Goal: Task Accomplishment & Management: Complete application form

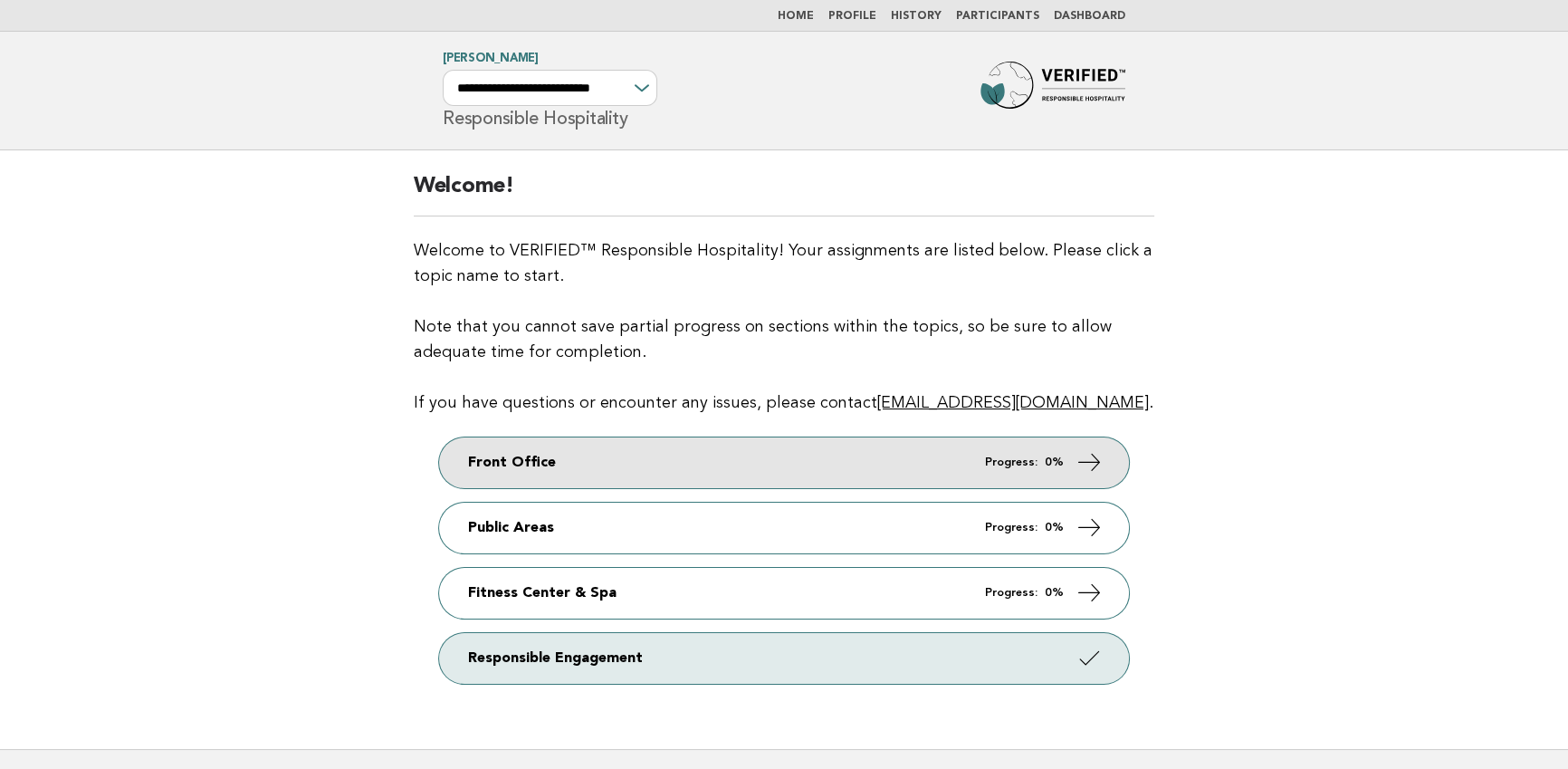
click at [744, 457] on link "Front Office Progress: 0%" at bounding box center [784, 463] width 690 height 50
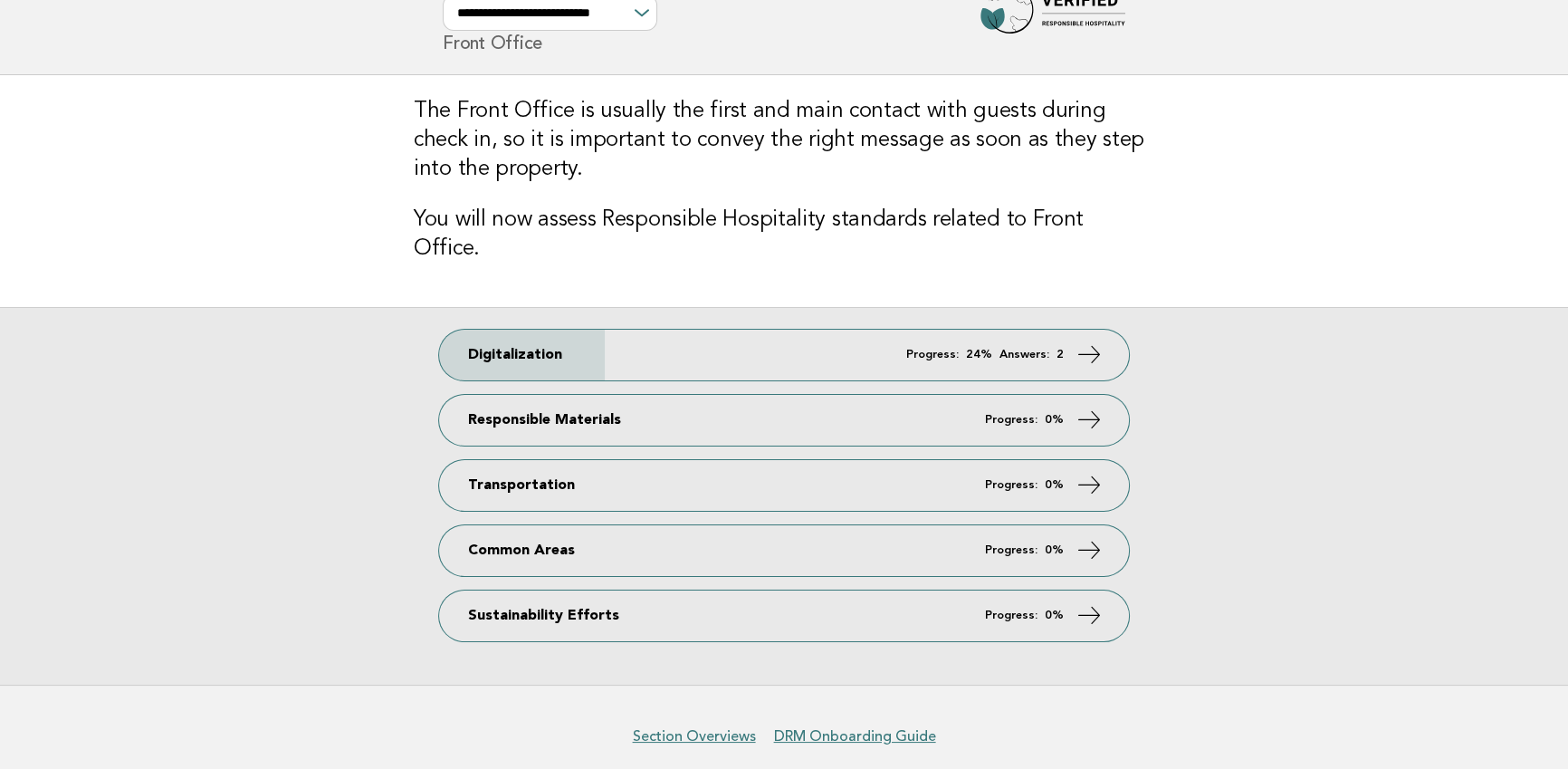
scroll to position [121, 0]
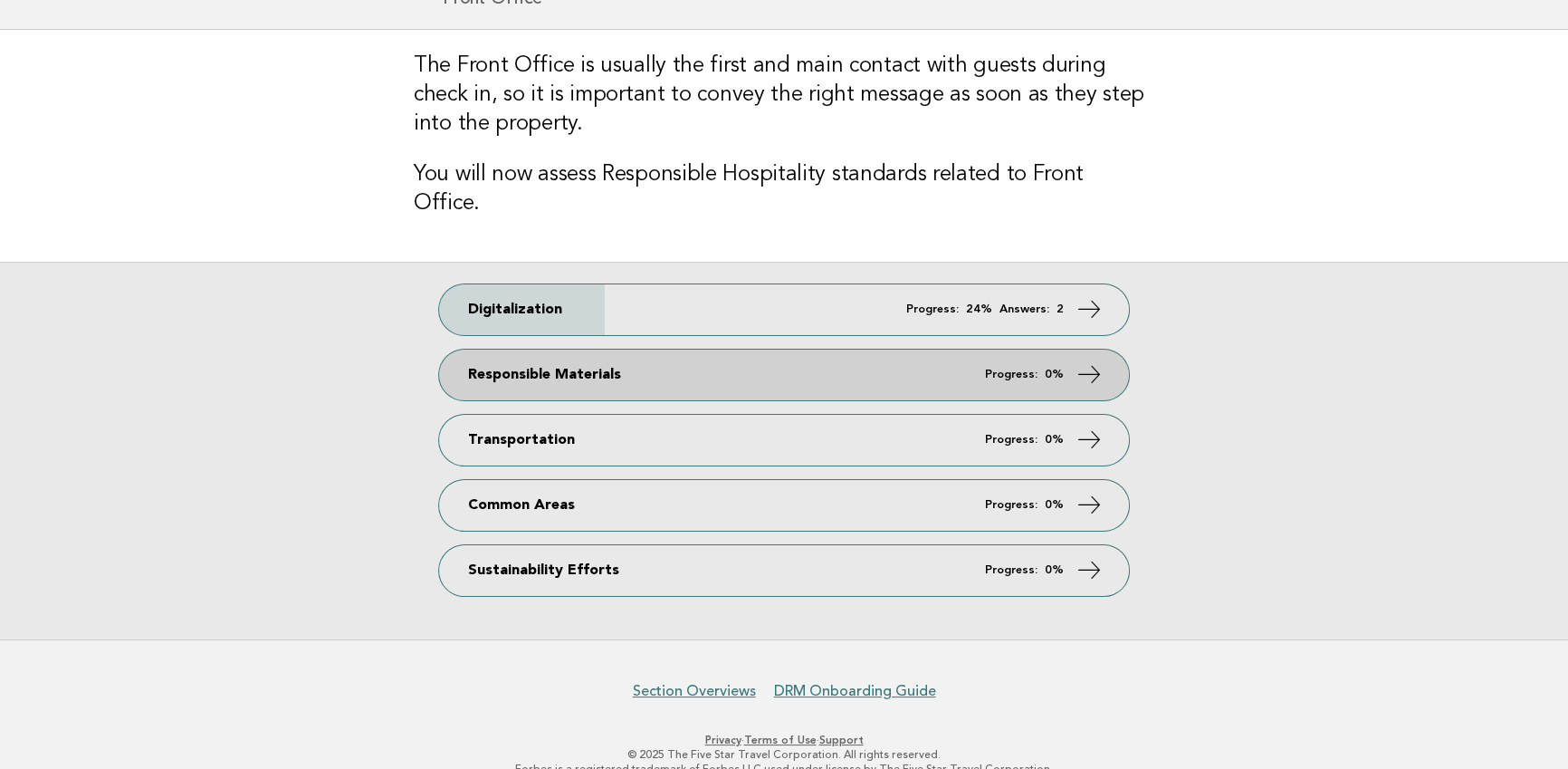
click at [730, 352] on link "Responsible Materials Progress: 0%" at bounding box center [784, 375] width 690 height 50
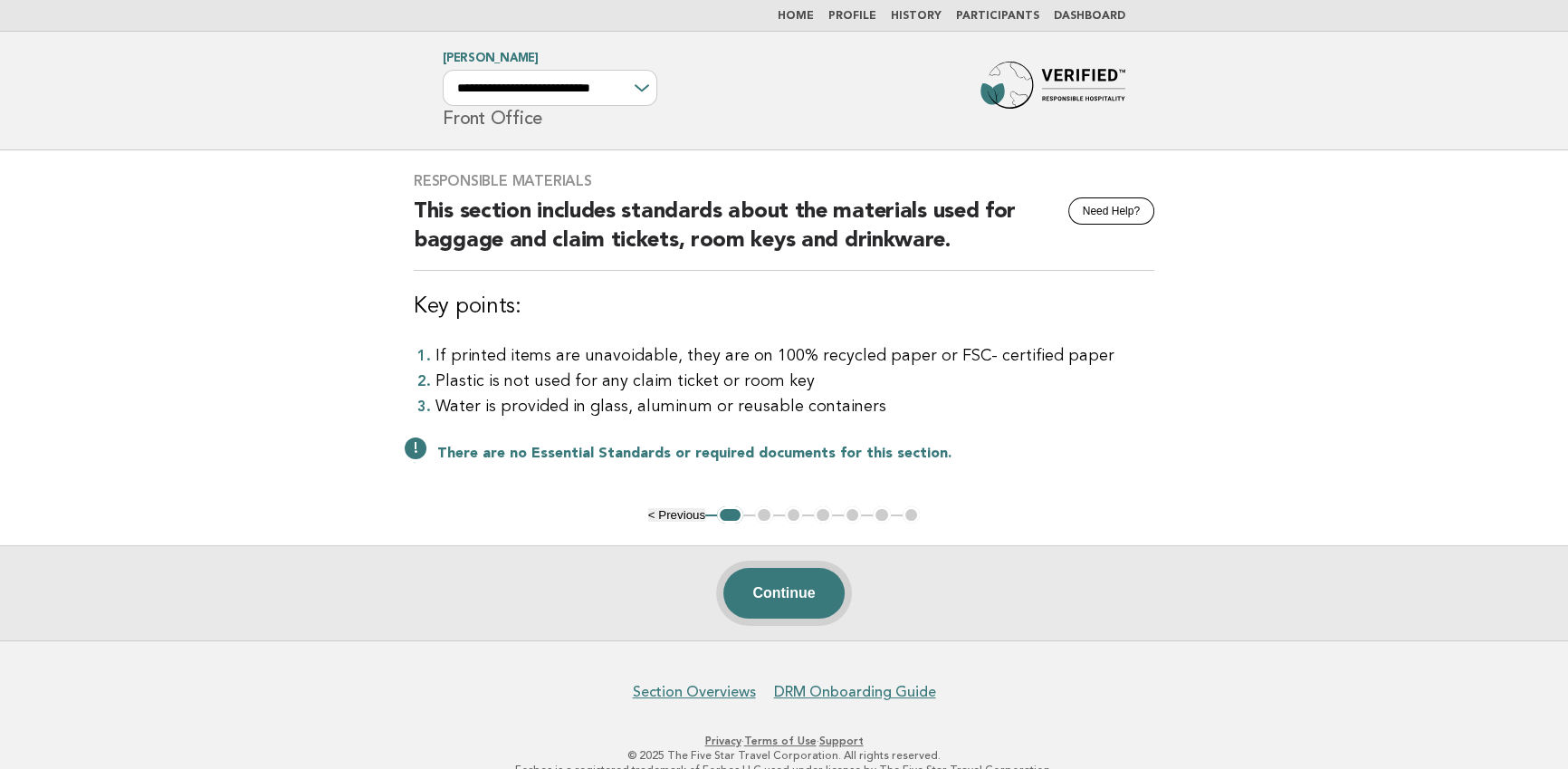
click at [808, 595] on button "Continue" at bounding box center [784, 593] width 121 height 50
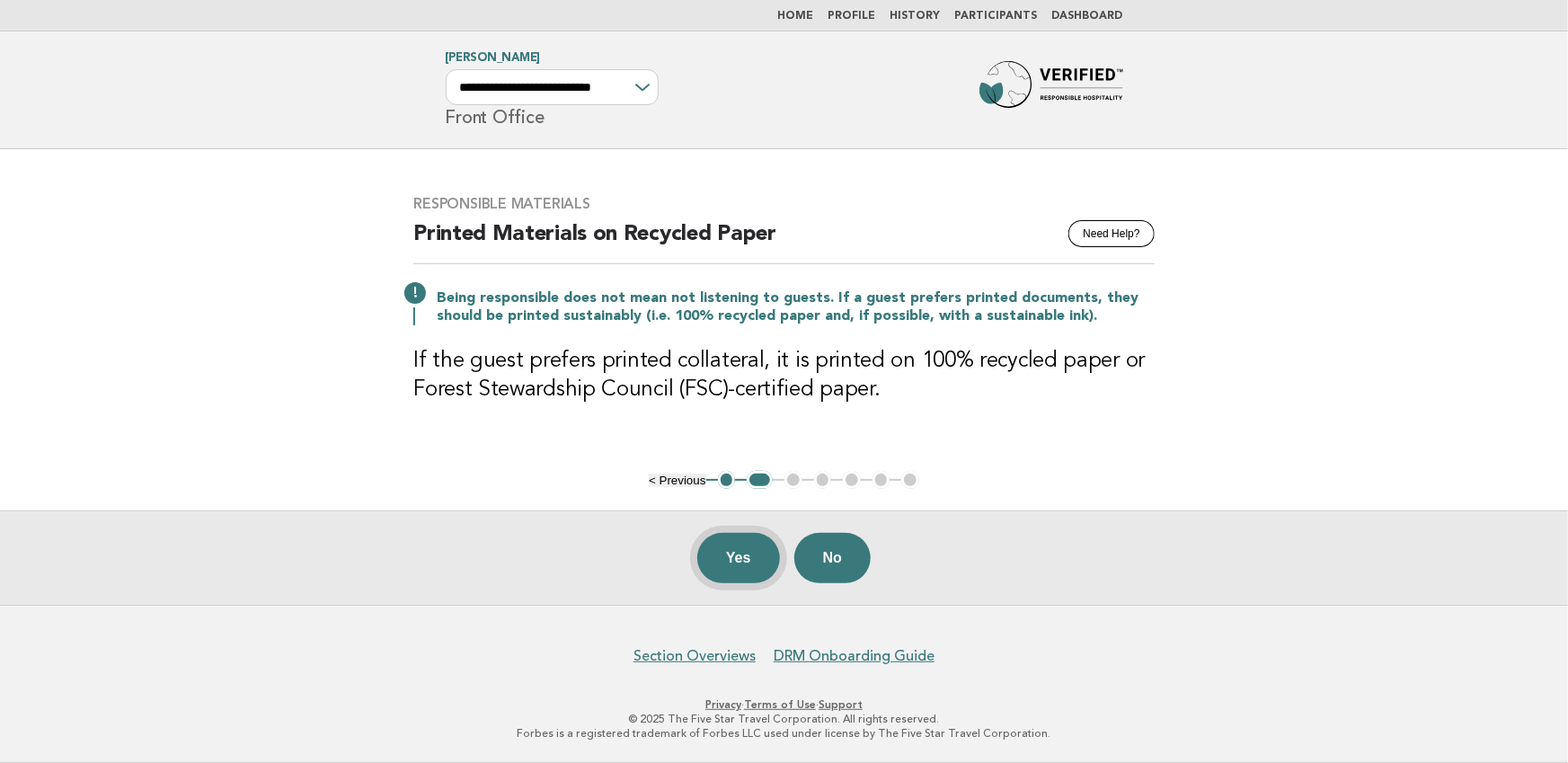
click at [748, 554] on button "Yes" at bounding box center [738, 557] width 82 height 50
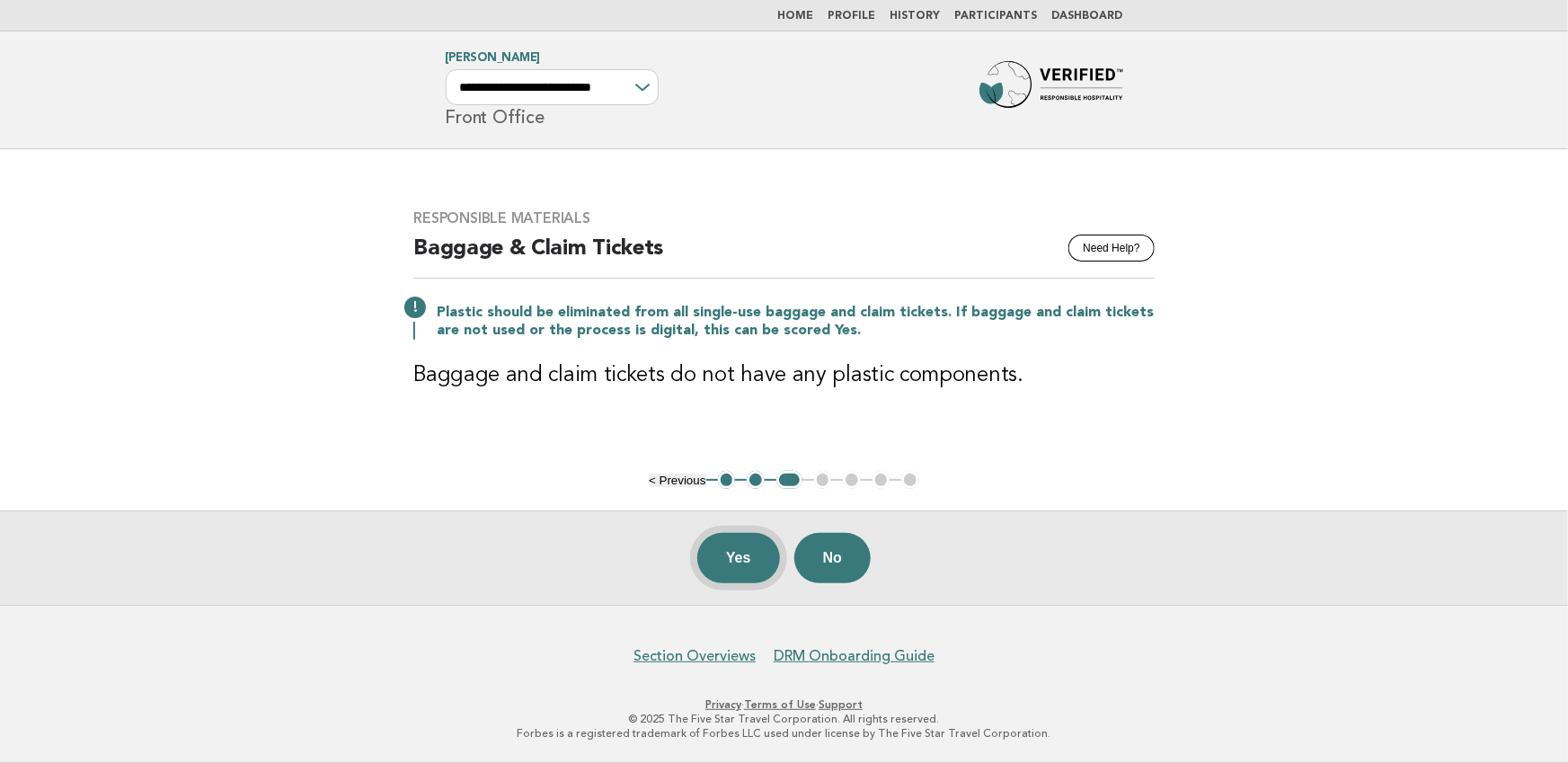
click at [748, 547] on button "Yes" at bounding box center [738, 557] width 82 height 50
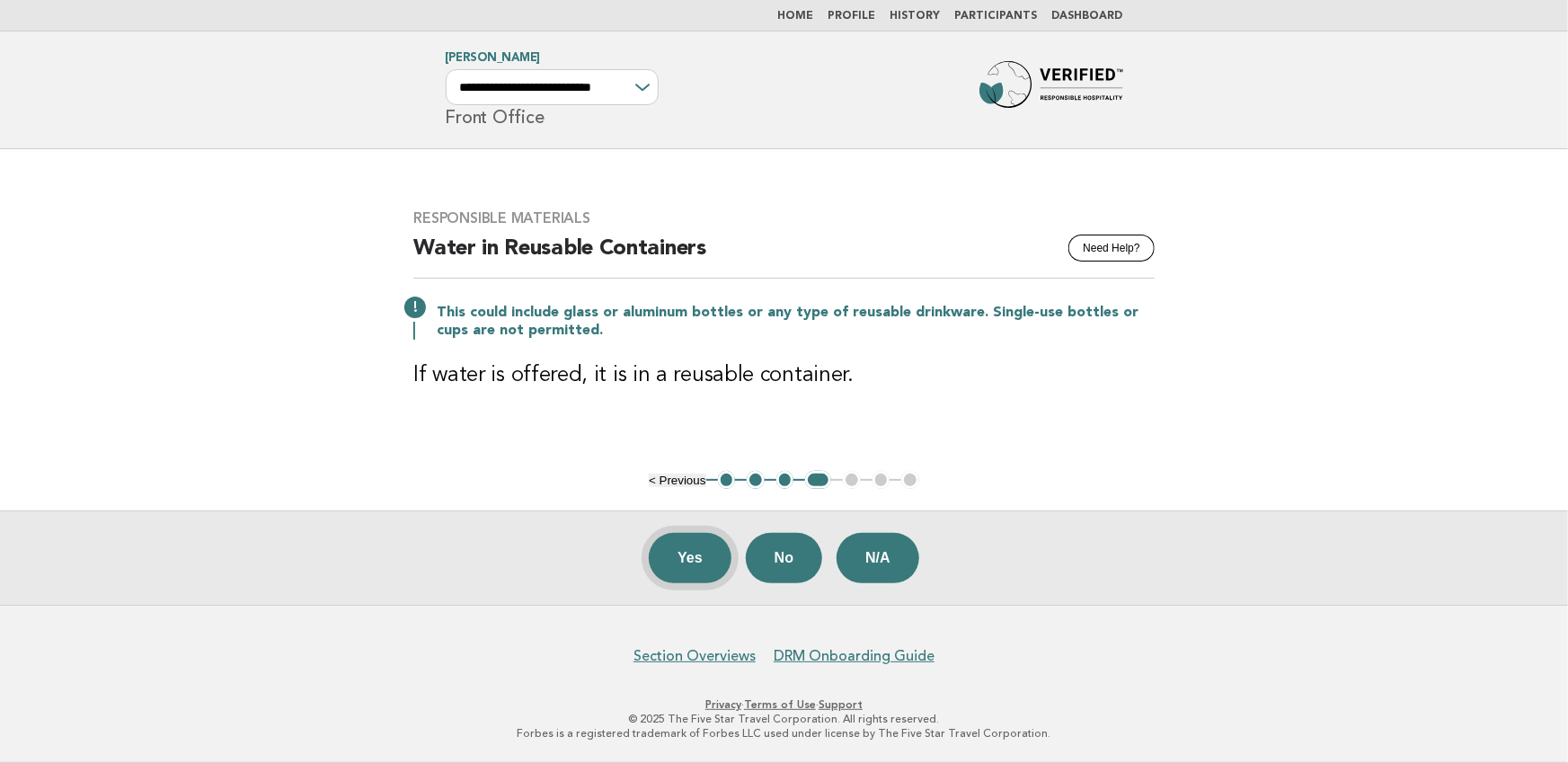
click at [704, 555] on button "Yes" at bounding box center [690, 557] width 82 height 50
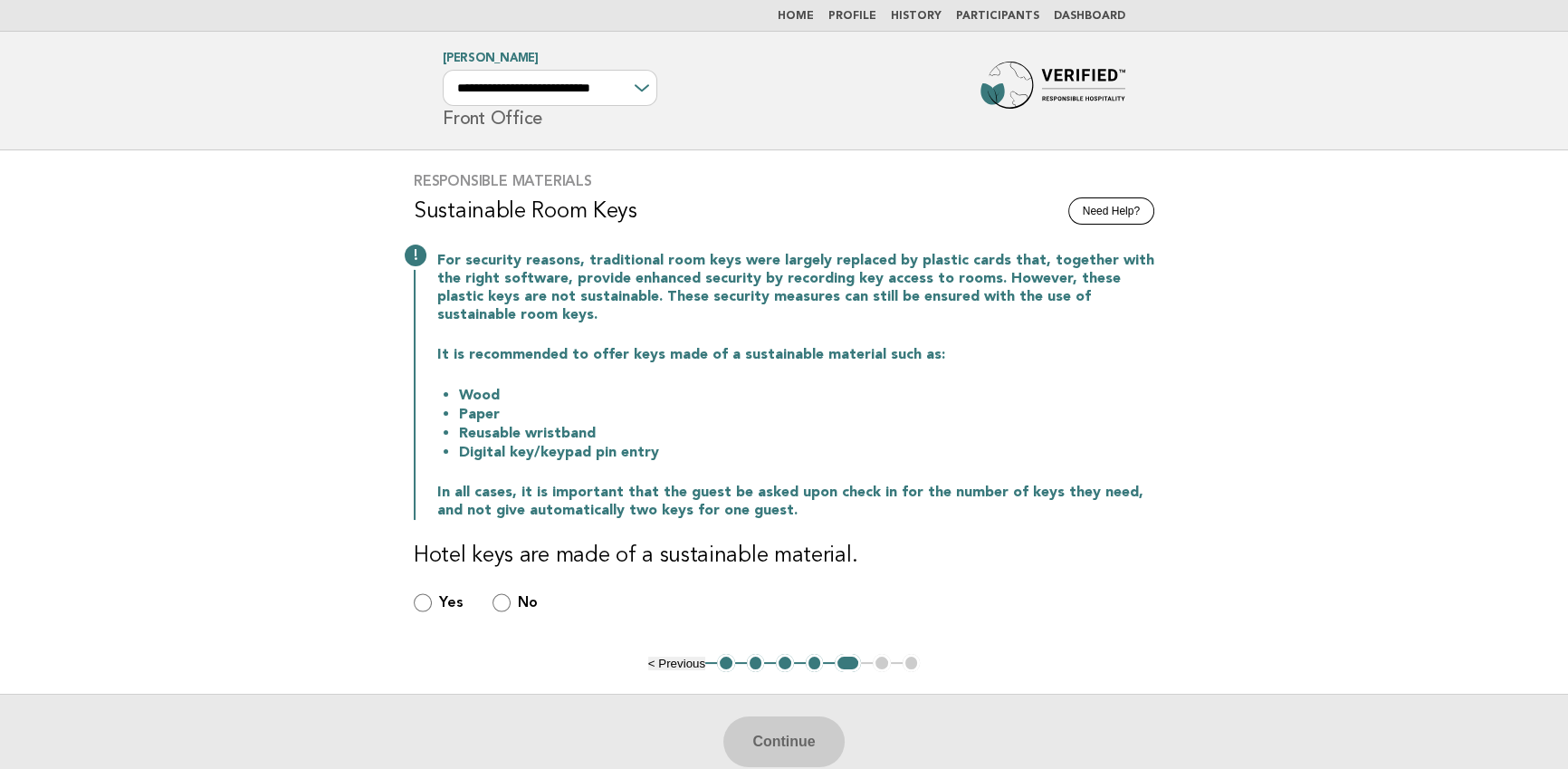
click at [814, 18] on link "Home" at bounding box center [795, 16] width 37 height 11
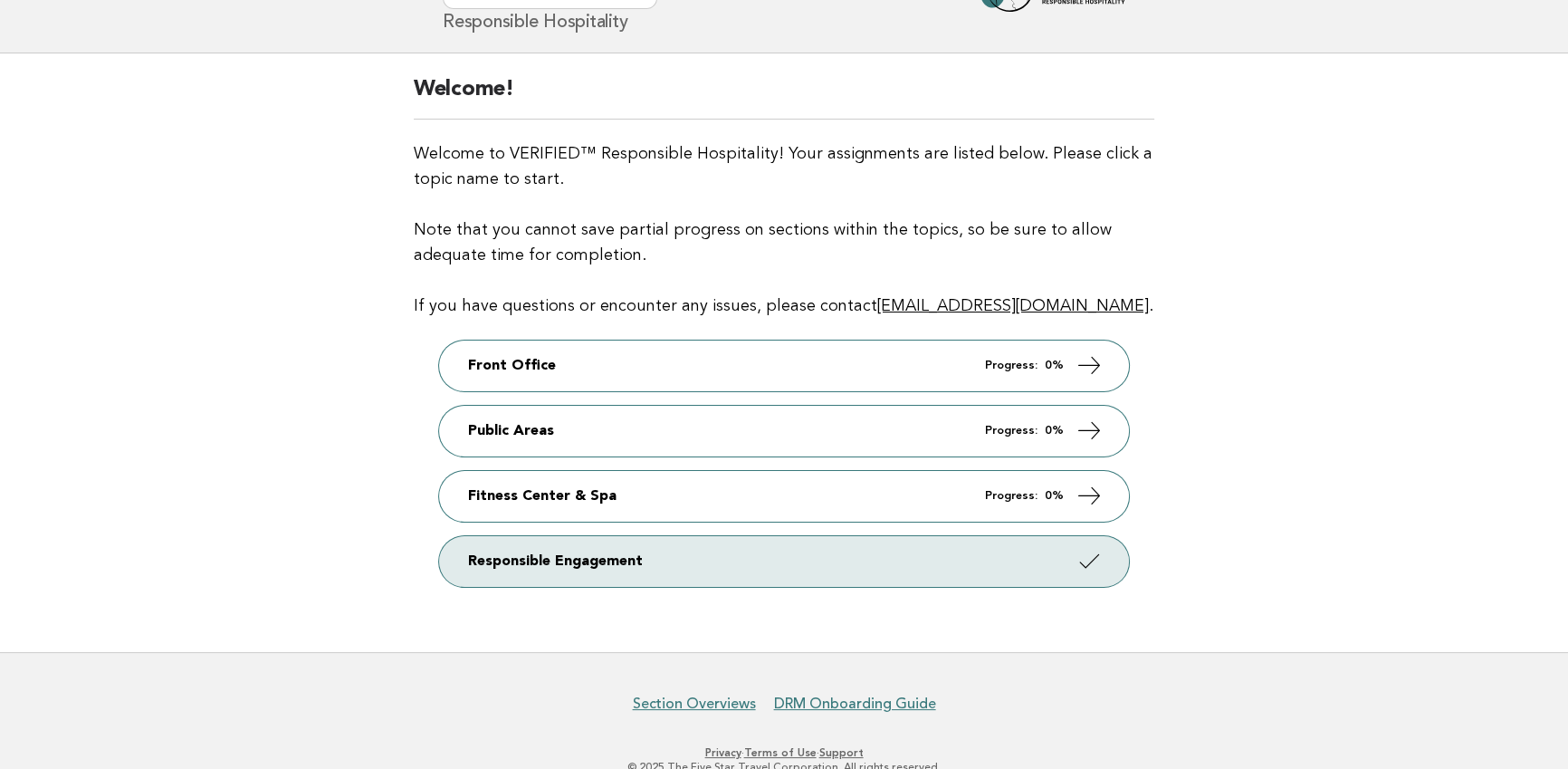
scroll to position [124, 0]
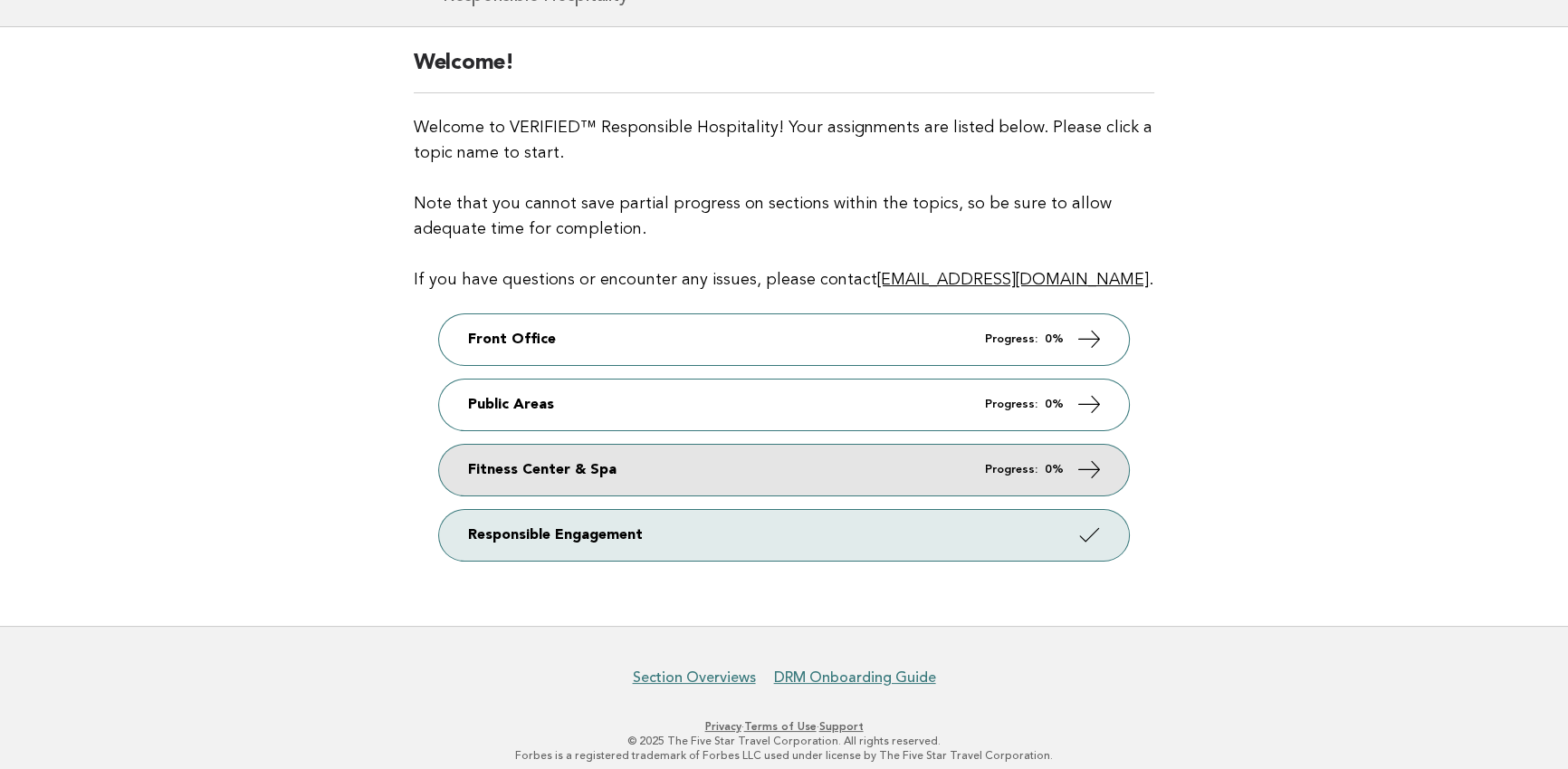
click at [832, 447] on link "Fitness Center & Spa Progress: 0%" at bounding box center [784, 470] width 690 height 50
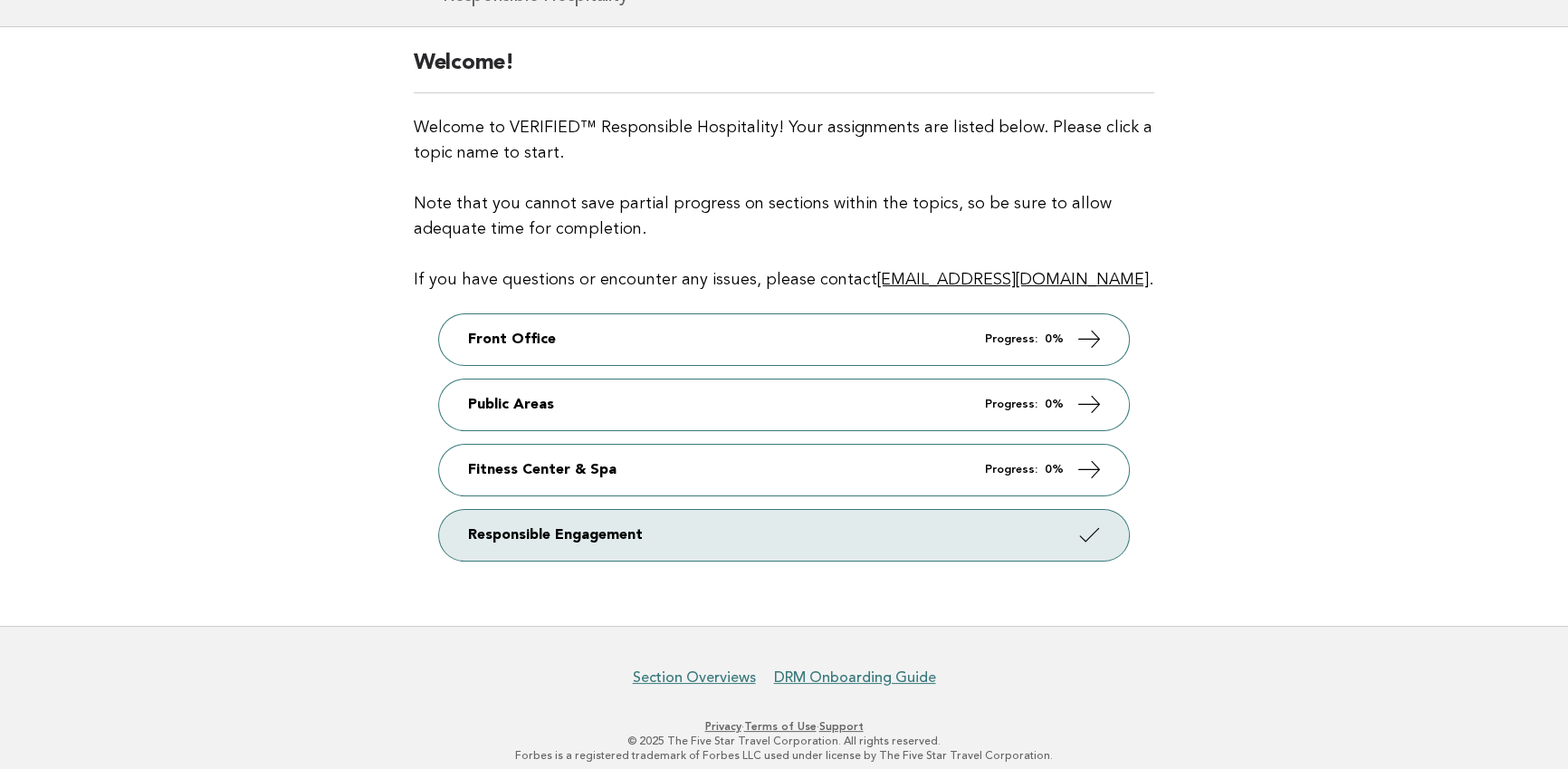
scroll to position [124, 0]
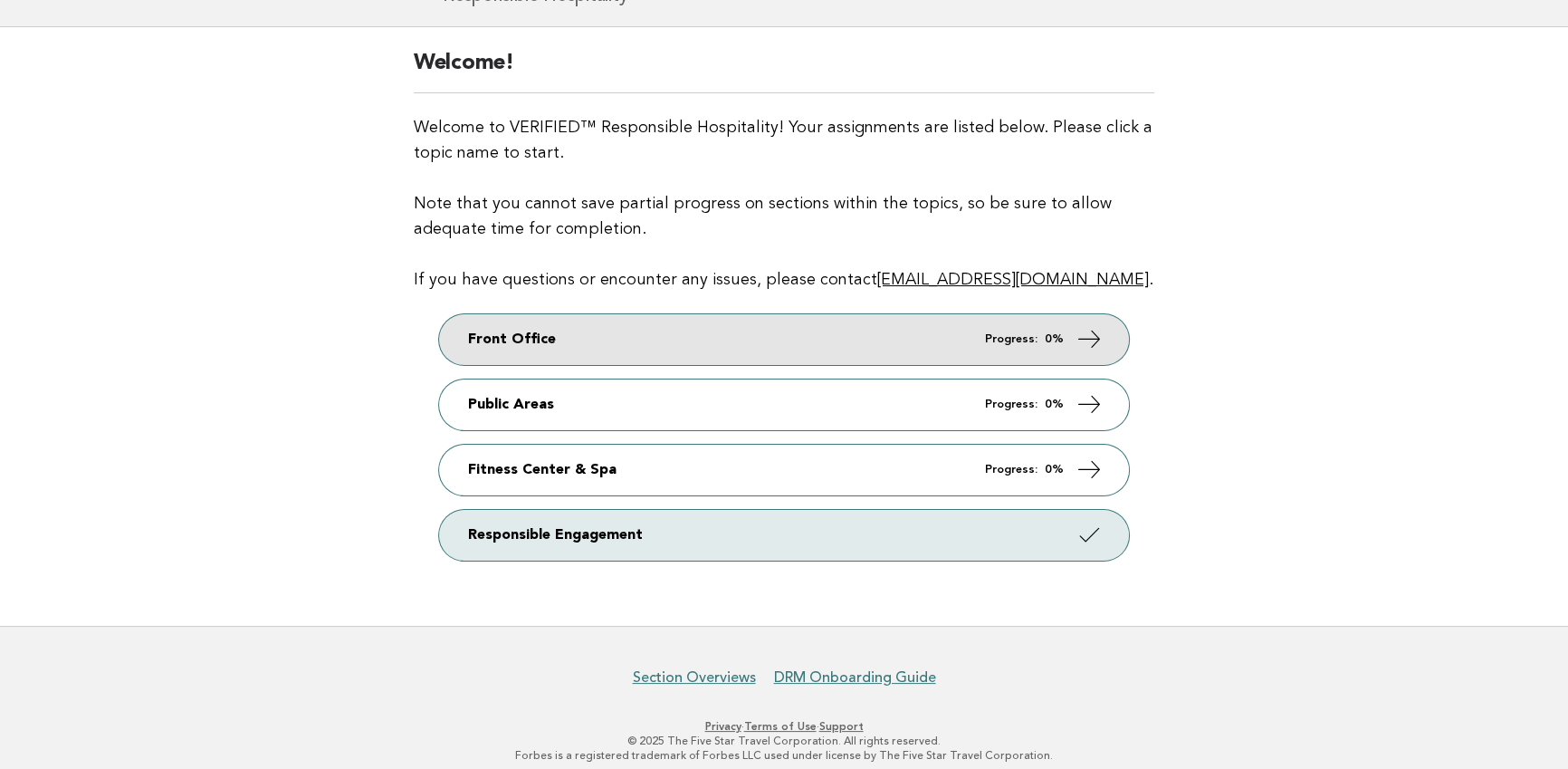
click at [731, 344] on link "Front Office Progress: 0%" at bounding box center [784, 339] width 690 height 50
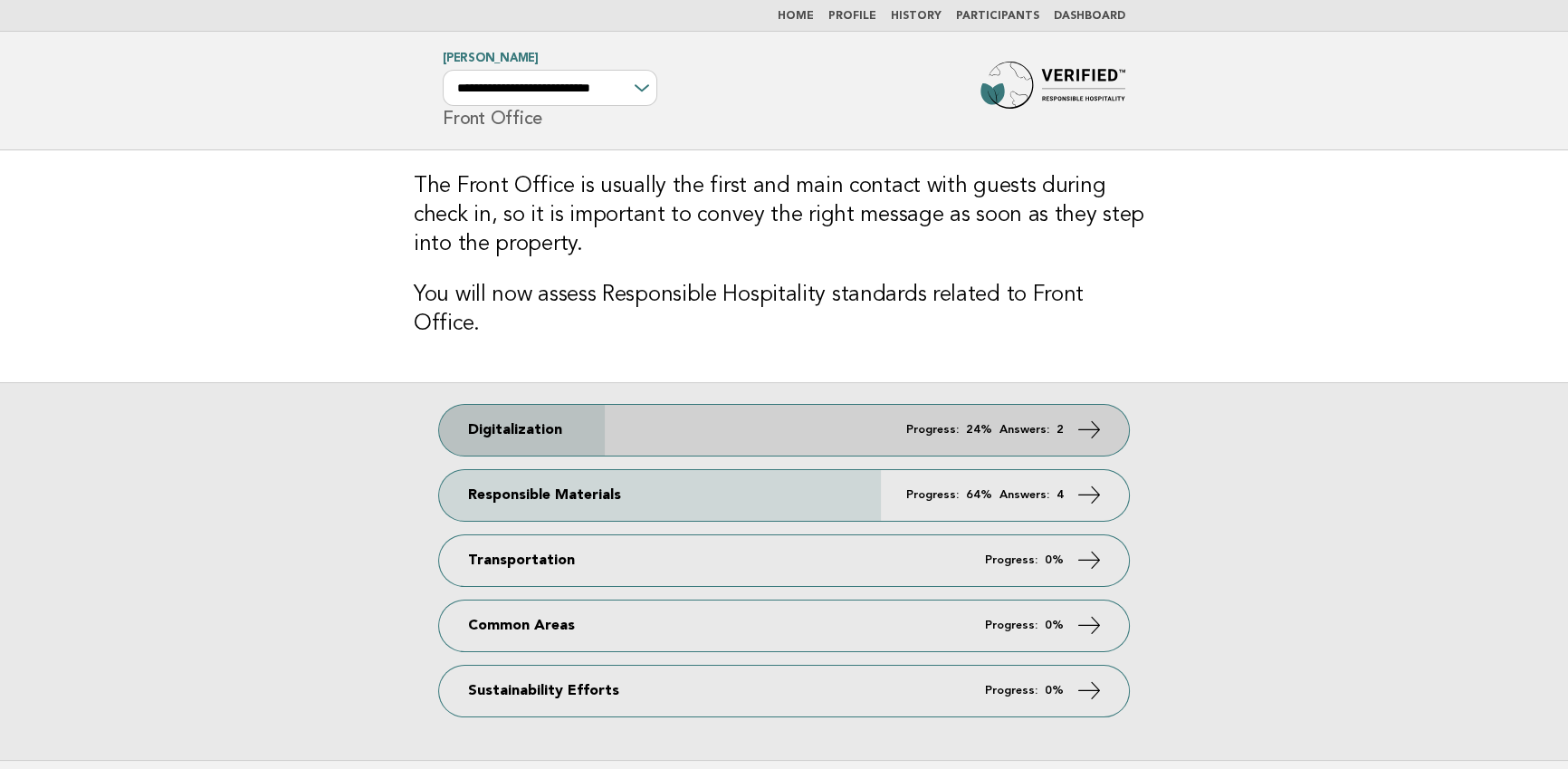
click at [810, 405] on link "Digitalization Progress: 24% Answers: 2" at bounding box center [784, 430] width 690 height 50
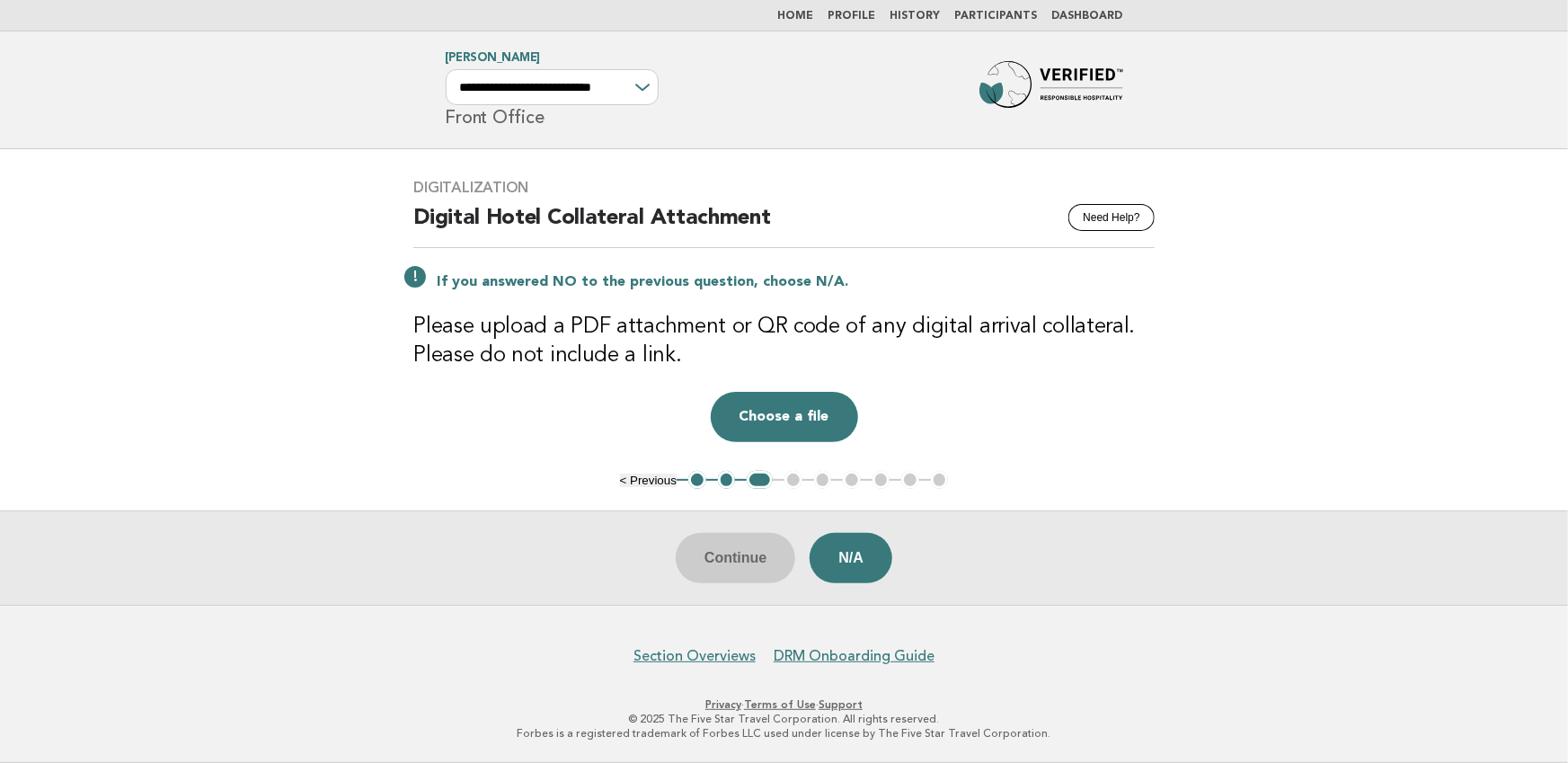
click at [700, 493] on main "Digitalization Need Help? Digital Hotel Collateral Attachment If you answered N…" at bounding box center [784, 377] width 1568 height 456
click at [702, 481] on button "1" at bounding box center [697, 480] width 18 height 18
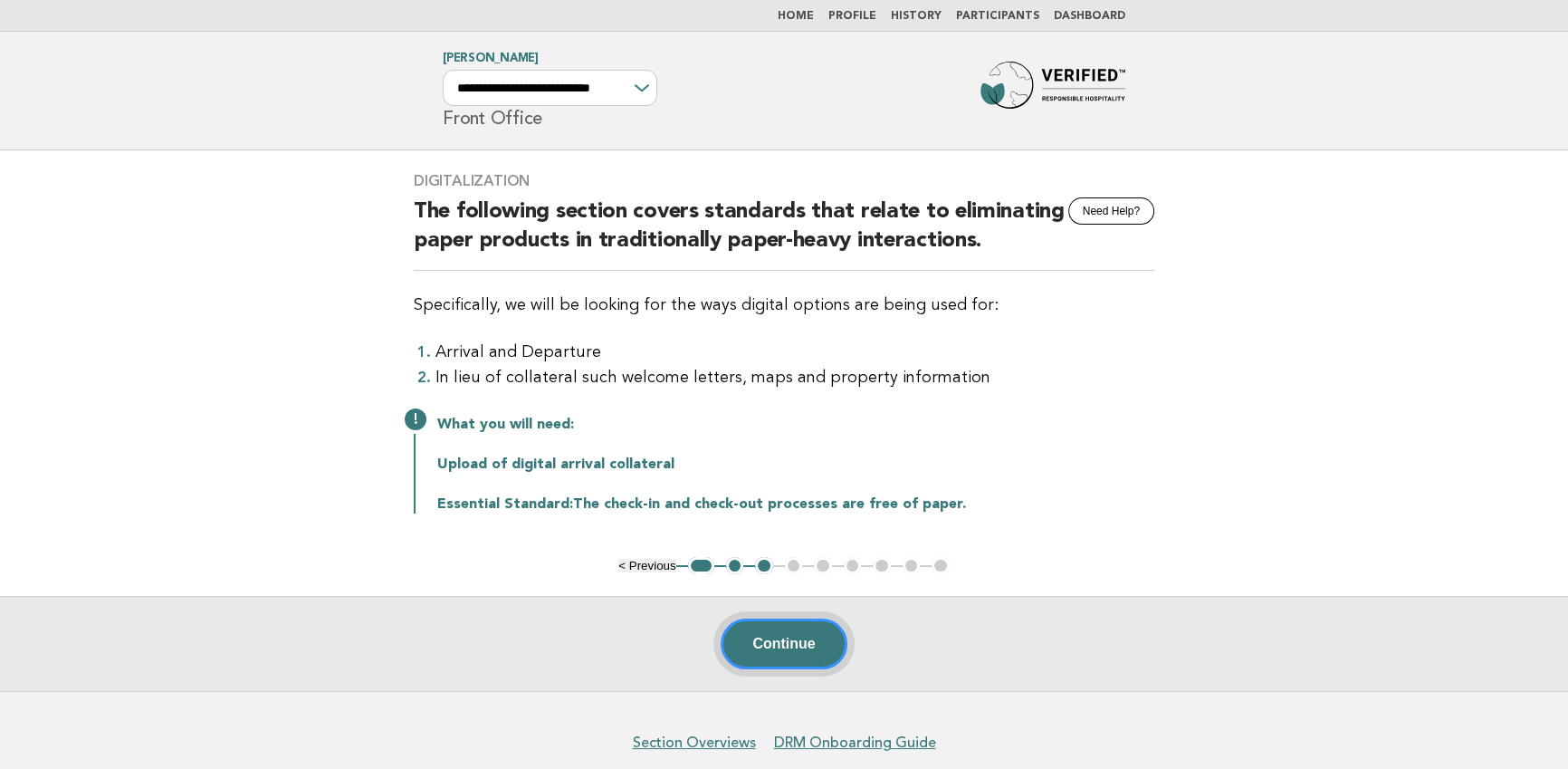
click at [771, 634] on button "Continue" at bounding box center [783, 643] width 125 height 50
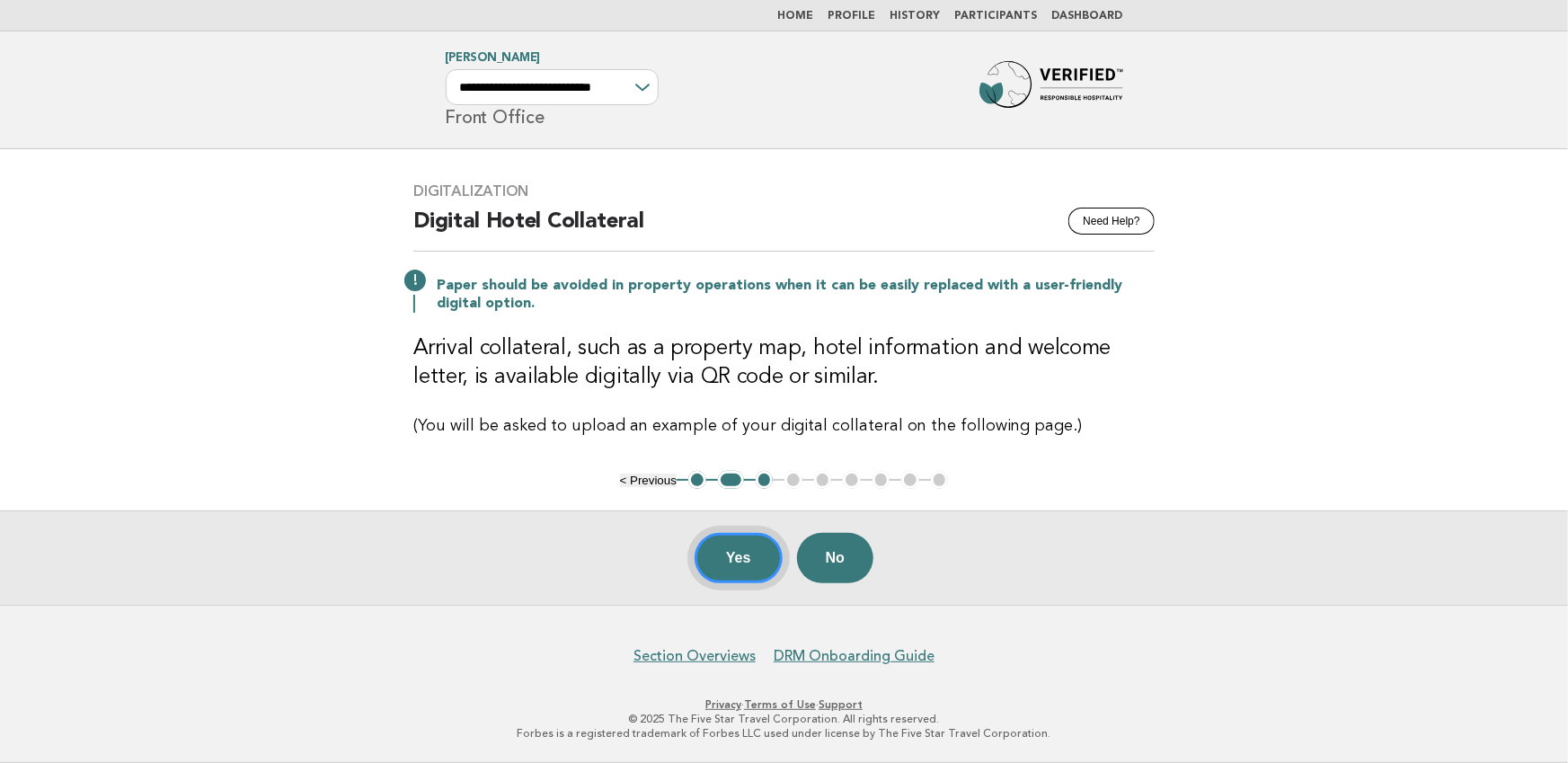
click at [747, 568] on button "Yes" at bounding box center [738, 557] width 88 height 50
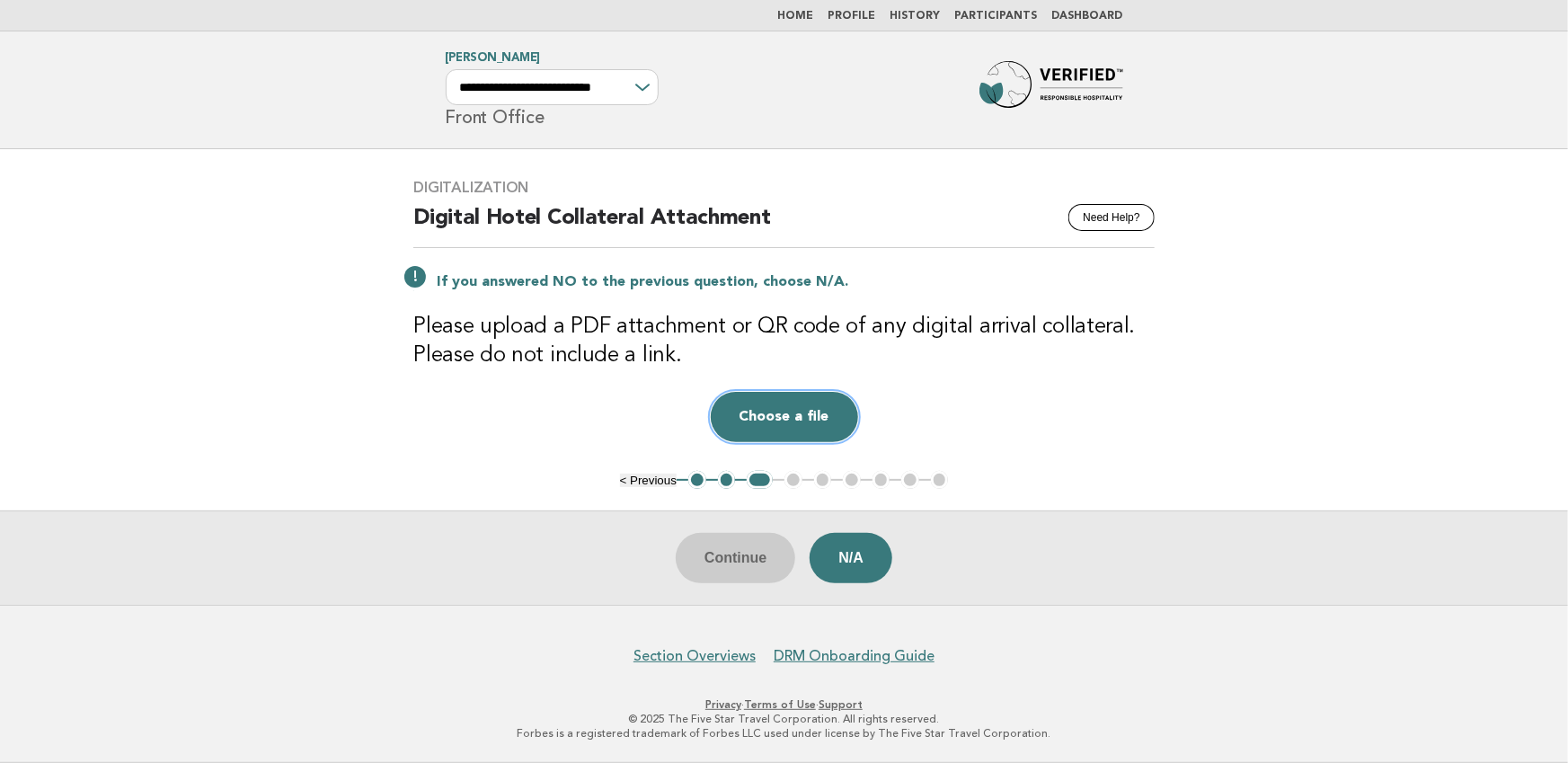
click at [784, 398] on button "Choose a file" at bounding box center [784, 417] width 147 height 50
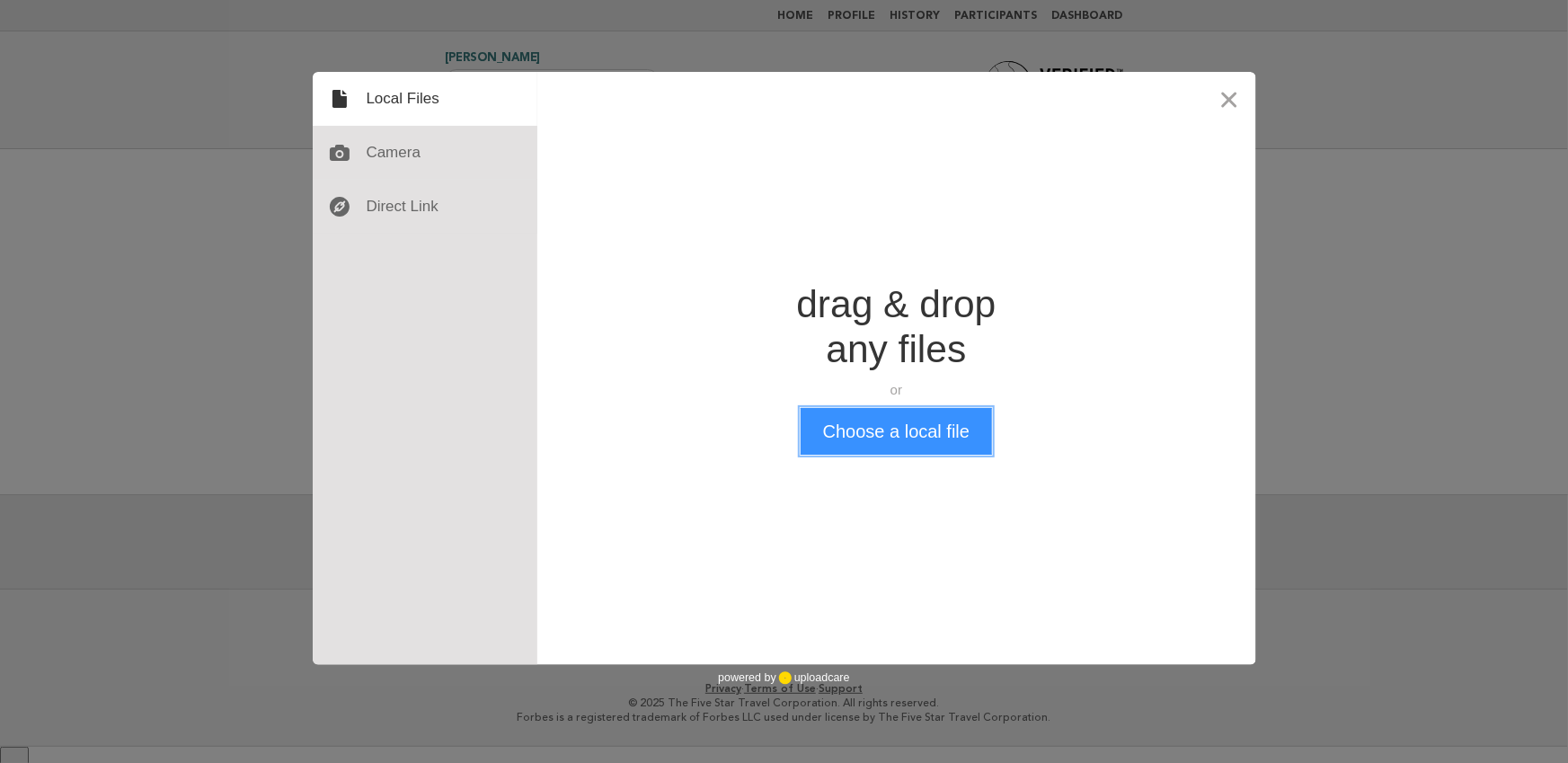
click at [856, 426] on button "Choose a local file" at bounding box center [895, 432] width 191 height 47
click at [1237, 91] on button "Close" at bounding box center [1229, 98] width 54 height 54
